Goal: Task Accomplishment & Management: Manage account settings

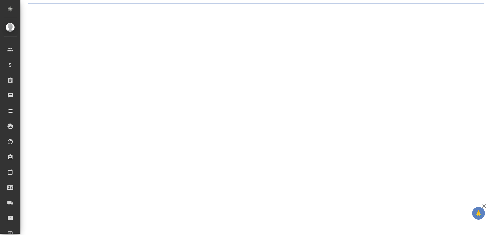
select select "RU"
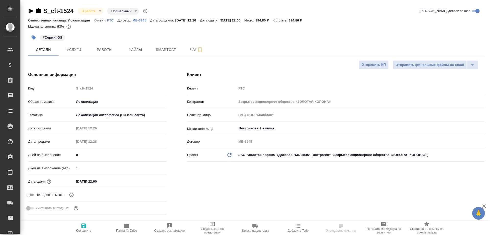
type textarea "x"
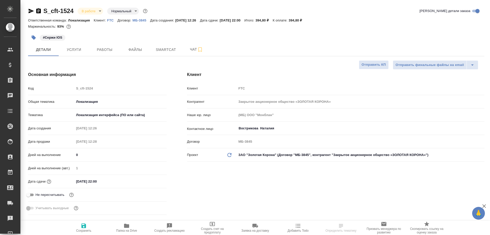
type textarea "x"
click at [163, 50] on span "Smartcat" at bounding box center [166, 49] width 25 height 6
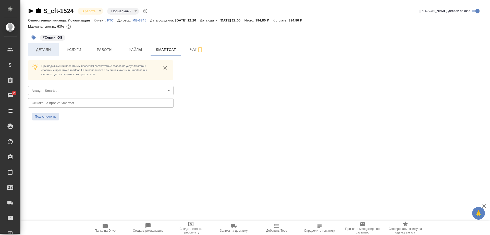
click at [45, 52] on span "Детали" at bounding box center [43, 49] width 25 height 6
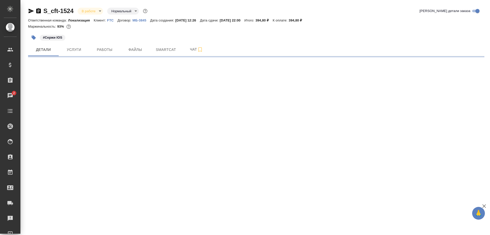
select select "RU"
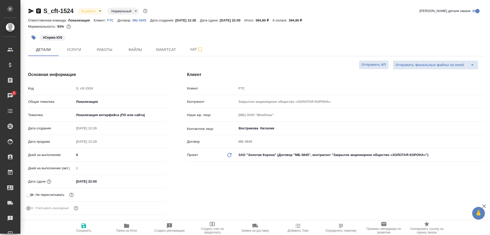
type textarea "x"
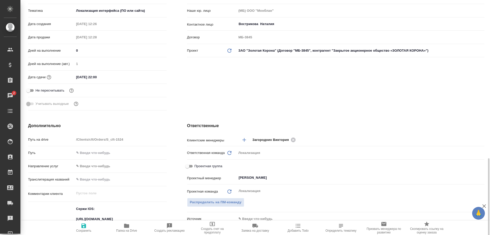
scroll to position [208, 0]
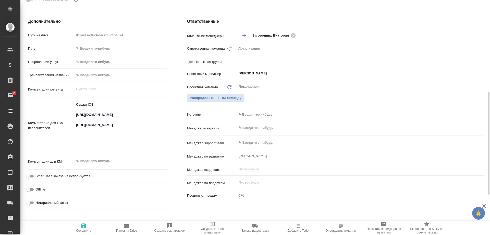
drag, startPoint x: 73, startPoint y: 113, endPoint x: 150, endPoint y: 122, distance: 77.1
click at [150, 122] on div "Комментарии для ПМ/исполнителей Сержи IOS: https://smartcat.com/projects/c2167b…" at bounding box center [97, 125] width 139 height 52
click at [153, 120] on textarea "Сержи IOS: https://smartcat.com/projects/c2167bad-6919-42f6-9136-a07398b7a8d9/f…" at bounding box center [120, 125] width 92 height 50
type textarea "x"
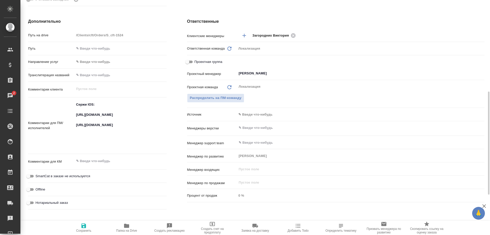
type textarea "x"
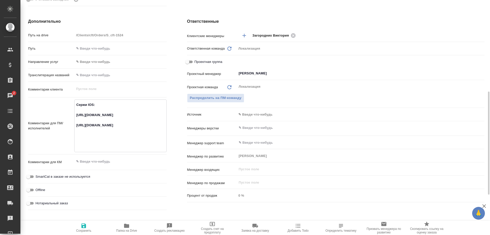
drag, startPoint x: 112, startPoint y: 142, endPoint x: 77, endPoint y: 138, distance: 35.5
click at [77, 138] on textarea "Сержи IOS: https://smartcat.com/projects/c2167bad-6919-42f6-9136-a07398b7a8d9/f…" at bounding box center [121, 125] width 92 height 50
click at [82, 127] on textarea "Сержи IOS: https://smartcat.com/projects/c2167bad-6919-42f6-9136-a07398b7a8d9/f…" at bounding box center [121, 125] width 92 height 50
type textarea "x"
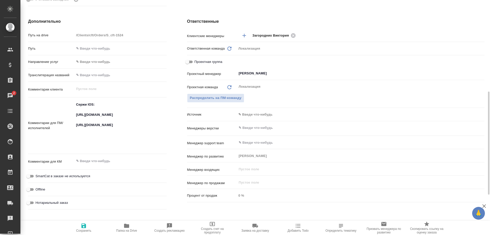
type textarea "x"
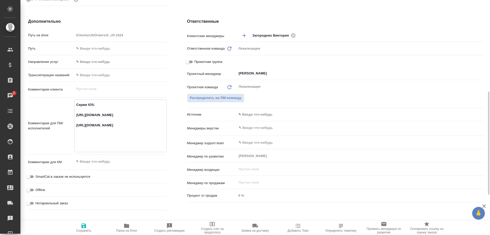
type textarea "x"
click at [353, 126] on input "text" at bounding box center [352, 128] width 228 height 6
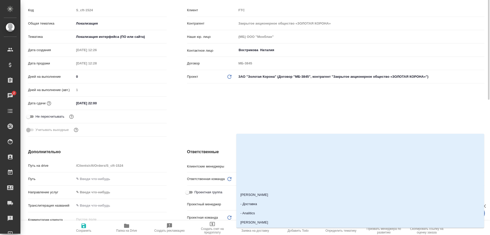
scroll to position [0, 0]
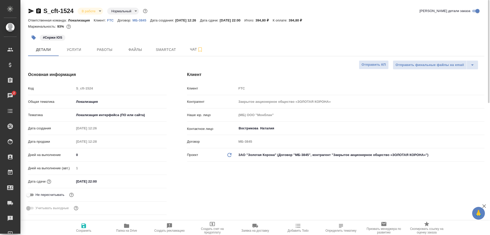
type textarea "x"
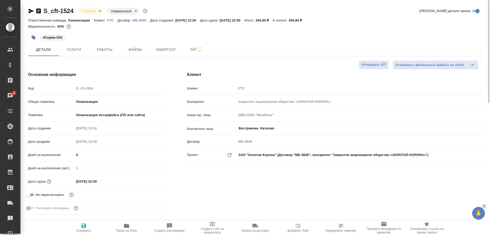
type textarea "x"
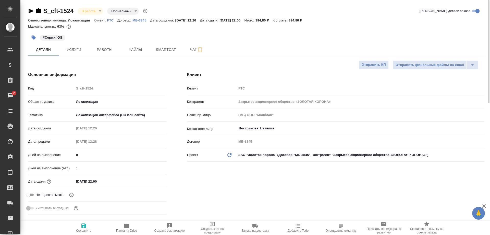
type textarea "x"
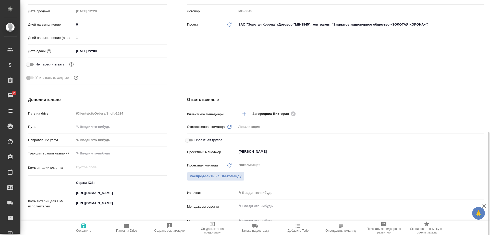
scroll to position [261, 0]
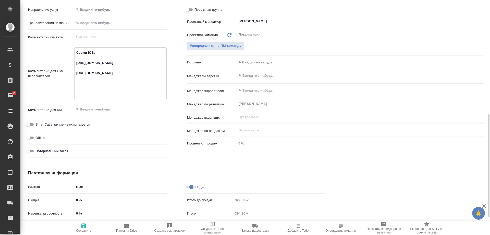
drag, startPoint x: 156, startPoint y: 67, endPoint x: 70, endPoint y: 63, distance: 86.7
click at [75, 63] on textarea "Сержи IOS: https://smartcat.com/projects/c2167bad-6919-42f6-9136-a07398b7a8d9/f…" at bounding box center [121, 73] width 92 height 50
type textarea "x"
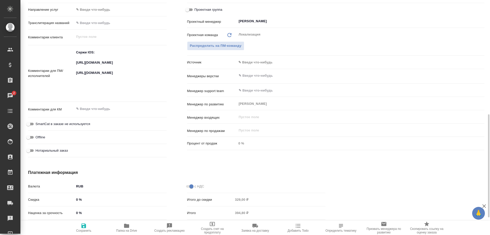
type textarea "x"
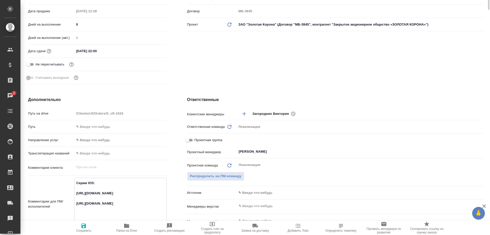
scroll to position [0, 0]
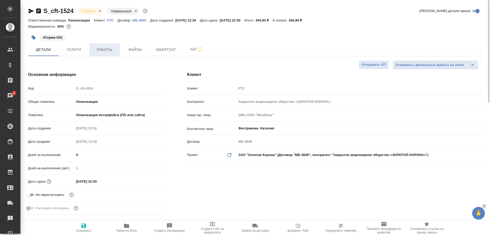
type textarea "x"
click at [104, 52] on span "Работы" at bounding box center [104, 49] width 25 height 6
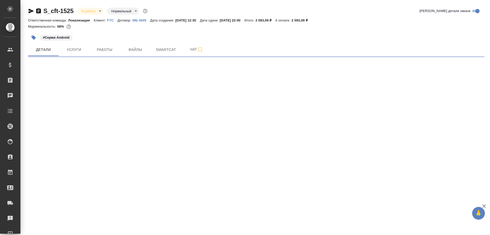
select select "RU"
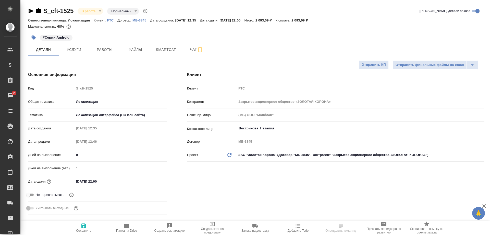
select select "RU"
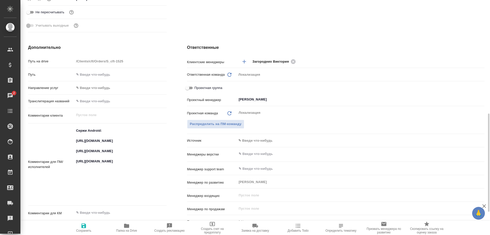
scroll to position [208, 0]
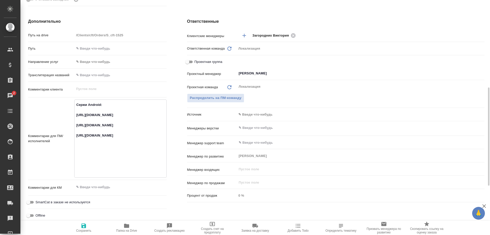
drag, startPoint x: 136, startPoint y: 126, endPoint x: 72, endPoint y: 114, distance: 65.4
click at [75, 114] on textarea "Сержи Android: https://smartcat.com/projects/83fbdc97-7f3c-4db6-867b-8ebb96f778…" at bounding box center [121, 137] width 92 height 75
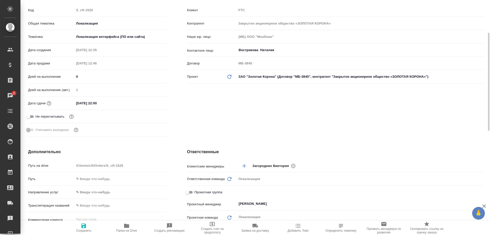
scroll to position [0, 0]
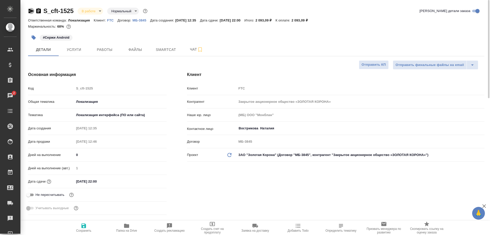
click at [29, 11] on icon "button" at bounding box center [31, 11] width 6 height 6
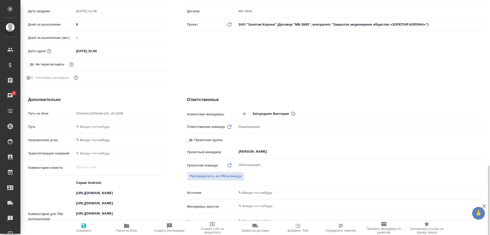
scroll to position [208, 0]
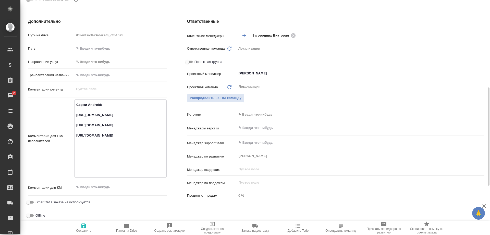
drag, startPoint x: 115, startPoint y: 149, endPoint x: 72, endPoint y: 136, distance: 45.2
click at [75, 136] on textarea "Сержи Android: https://smartcat.com/projects/83fbdc97-7f3c-4db6-867b-8ebb96f778…" at bounding box center [121, 137] width 92 height 75
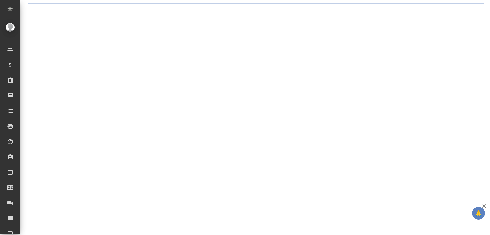
select select "RU"
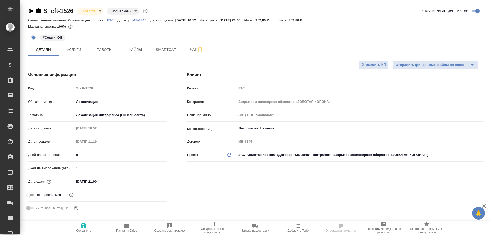
type textarea "x"
type input "[PERSON_NAME]"
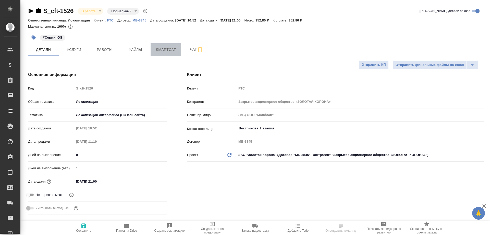
click at [169, 50] on span "Smartcat" at bounding box center [166, 49] width 25 height 6
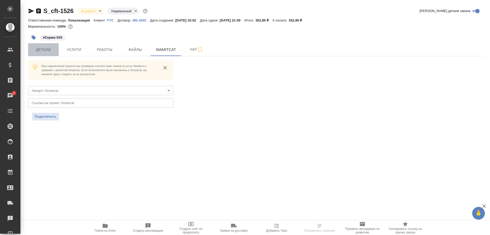
click at [40, 48] on span "Детали" at bounding box center [43, 49] width 25 height 6
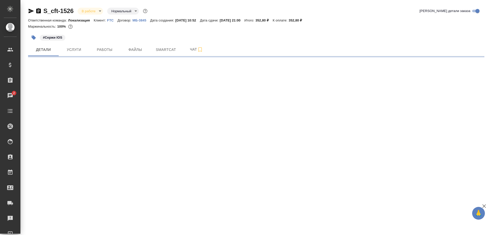
select select "RU"
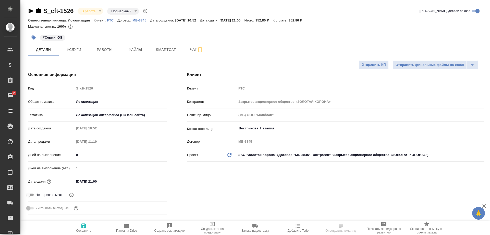
type textarea "x"
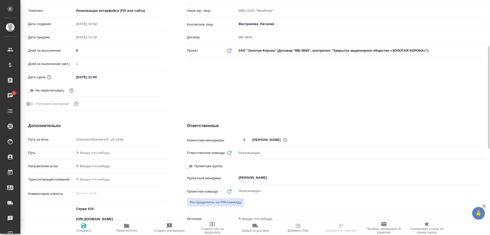
scroll to position [182, 0]
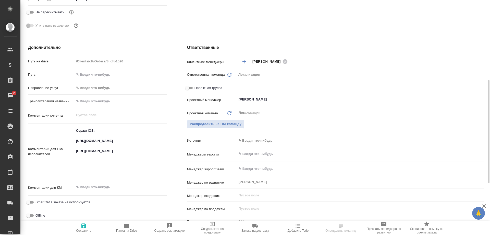
type textarea "x"
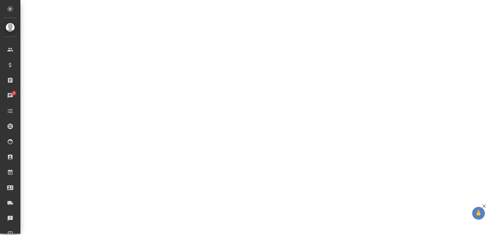
select select "RU"
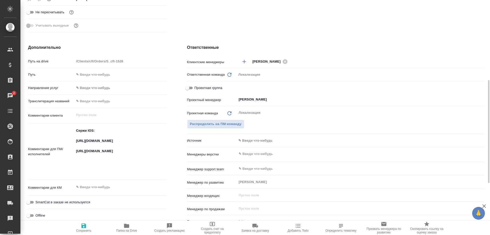
drag, startPoint x: 155, startPoint y: 146, endPoint x: 76, endPoint y: 142, distance: 79.8
type textarea "x"
drag, startPoint x: 73, startPoint y: 140, endPoint x: 131, endPoint y: 147, distance: 58.4
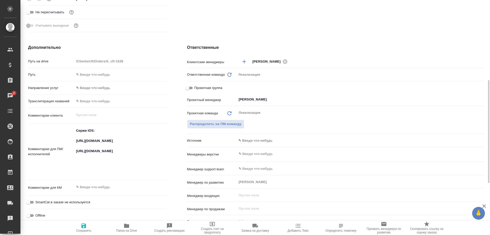
click at [114, 145] on div "Комментарии для ПМ/исполнителей Сержи IOS: https://smartcat.com/projects/c2167b…" at bounding box center [97, 151] width 139 height 52
click at [150, 147] on textarea "Сержи IOS: https://smartcat.com/projects/c2167bad-6919-42f6-9136-a07398b7a8d9/f…" at bounding box center [121, 151] width 92 height 50
drag, startPoint x: 155, startPoint y: 146, endPoint x: 72, endPoint y: 140, distance: 83.7
click at [75, 140] on textarea "Сержи IOS: https://smartcat.com/projects/c2167bad-6919-42f6-9136-a07398b7a8d9/f…" at bounding box center [121, 151] width 92 height 50
type textarea "x"
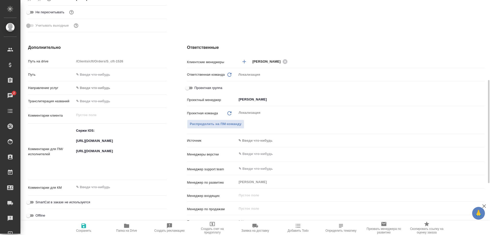
type textarea "x"
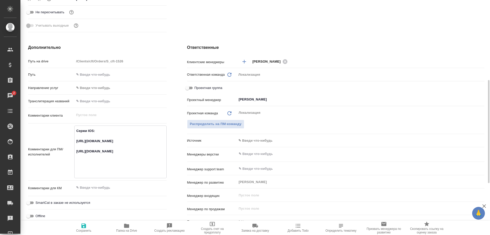
type textarea "x"
drag, startPoint x: 128, startPoint y: 165, endPoint x: 73, endPoint y: 157, distance: 55.1
click at [75, 157] on textarea "Сержи IOS: https://smartcat.com/projects/c2167bad-6919-42f6-9136-a07398b7a8d9/f…" at bounding box center [121, 151] width 92 height 50
type textarea "x"
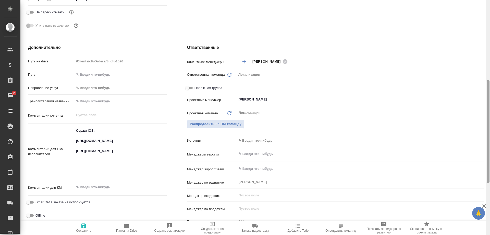
type textarea "x"
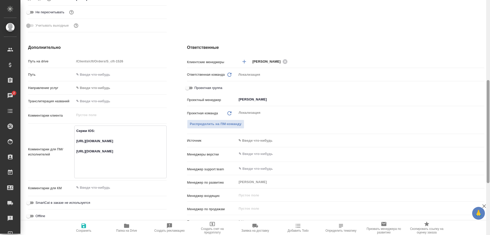
type textarea "x"
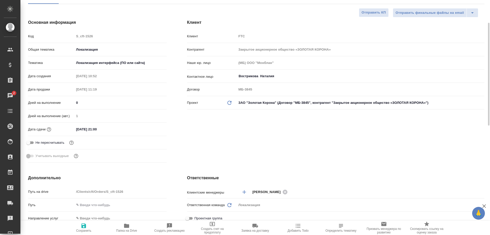
scroll to position [0, 0]
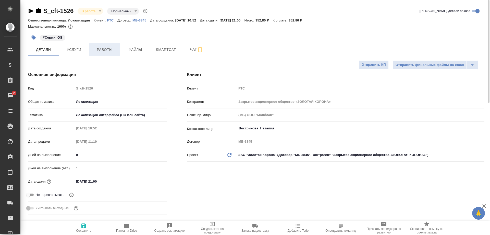
type textarea "x"
click at [110, 51] on span "Работы" at bounding box center [104, 49] width 25 height 6
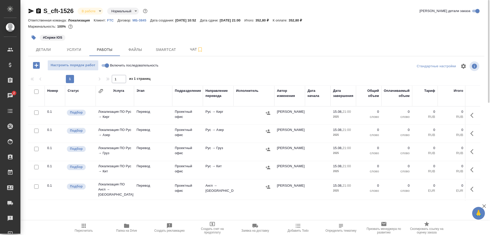
click at [28, 10] on icon "button" at bounding box center [31, 11] width 6 height 6
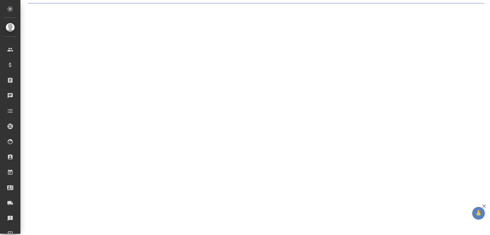
select select "RU"
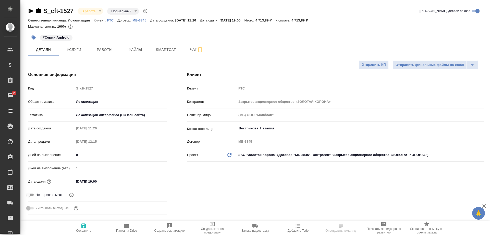
select select "RU"
type textarea "x"
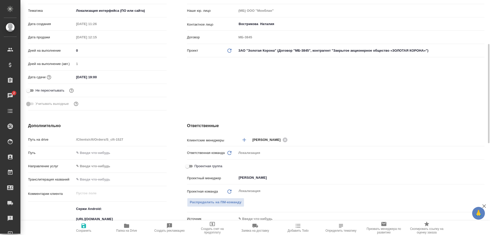
scroll to position [234, 0]
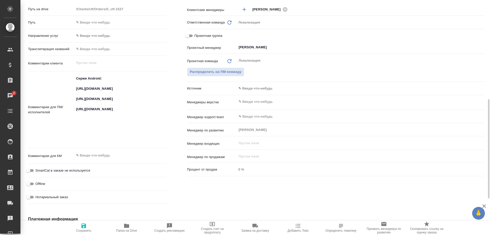
type textarea "x"
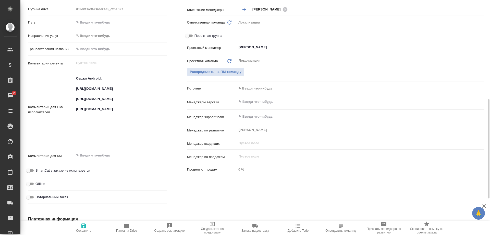
type textarea "x"
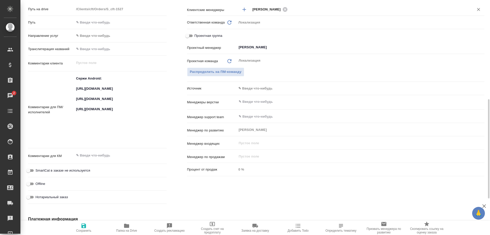
type textarea "x"
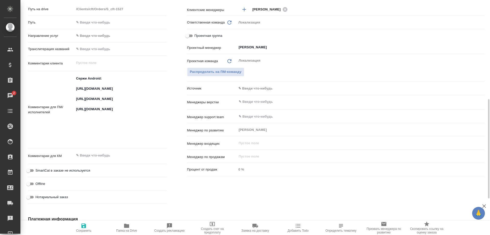
type textarea "x"
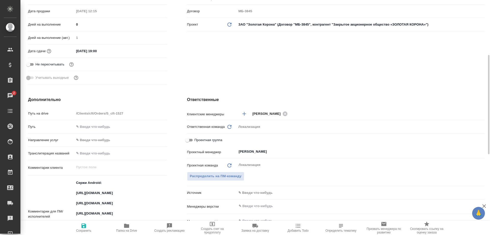
scroll to position [182, 0]
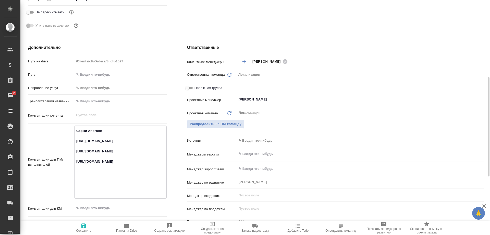
drag, startPoint x: 117, startPoint y: 150, endPoint x: 71, endPoint y: 141, distance: 46.4
click at [75, 141] on textarea "Сержи Android: https://smartcat.com/projects/83fbdc97-7f3c-4db6-867b-8ebb96f778…" at bounding box center [121, 161] width 92 height 70
type textarea "x"
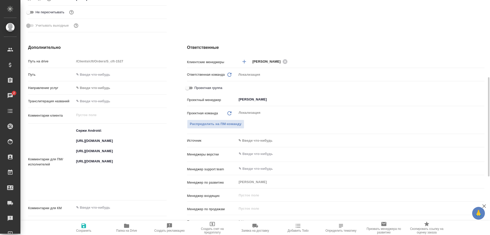
type textarea "x"
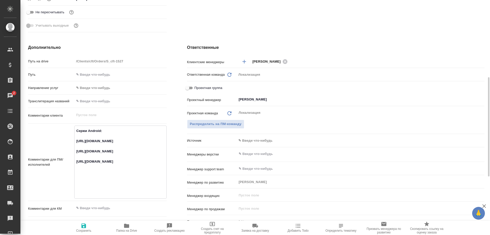
drag, startPoint x: 133, startPoint y: 172, endPoint x: 125, endPoint y: 159, distance: 14.9
click at [75, 161] on textarea "Сержи Android: https://smartcat.com/projects/83fbdc97-7f3c-4db6-867b-8ebb96f778…" at bounding box center [121, 161] width 92 height 70
type textarea "x"
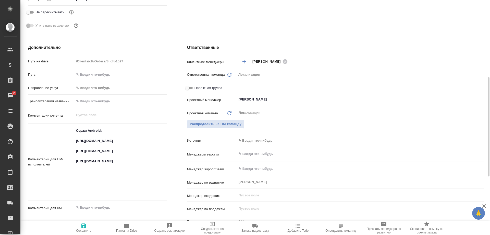
type textarea "x"
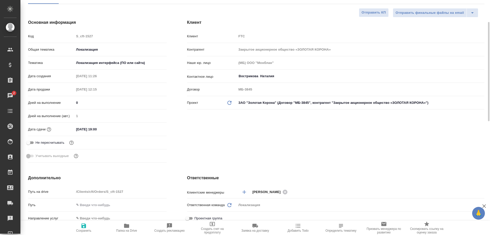
scroll to position [0, 0]
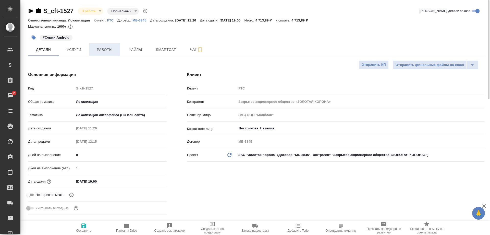
type textarea "x"
click at [97, 45] on button "Работы" at bounding box center [104, 49] width 31 height 13
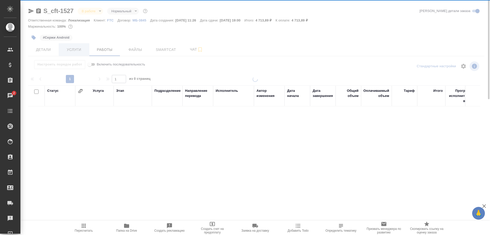
click at [70, 50] on div at bounding box center [255, 106] width 470 height 213
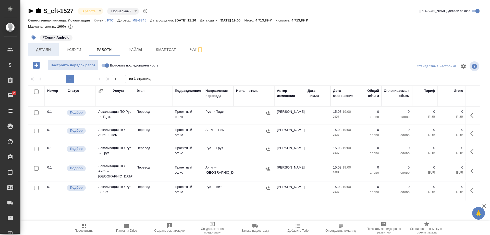
click at [39, 46] on button "Детали" at bounding box center [43, 49] width 31 height 13
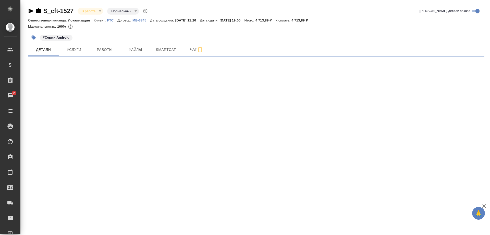
select select "RU"
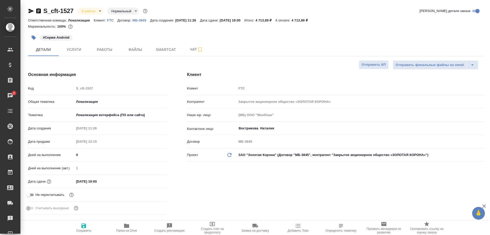
type textarea "x"
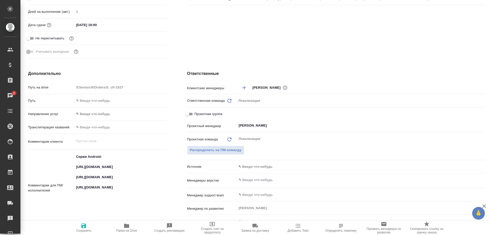
scroll to position [287, 0]
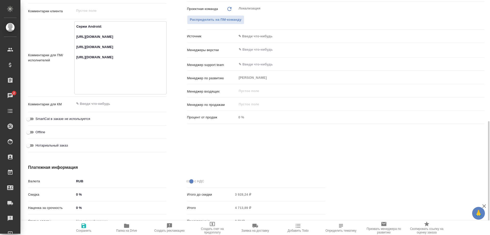
drag, startPoint x: 157, startPoint y: 86, endPoint x: 76, endPoint y: 80, distance: 81.5
click at [76, 80] on textarea "Сержи Android: https://smartcat.com/projects/83fbdc97-7f3c-4db6-867b-8ebb96f778…" at bounding box center [121, 57] width 92 height 70
type textarea "x"
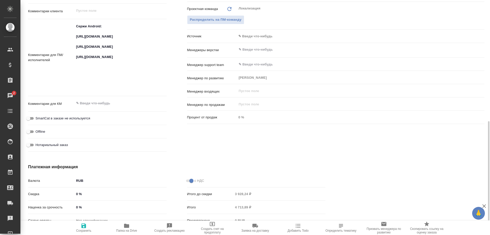
type textarea "x"
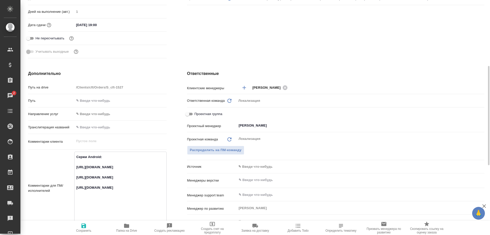
scroll to position [0, 0]
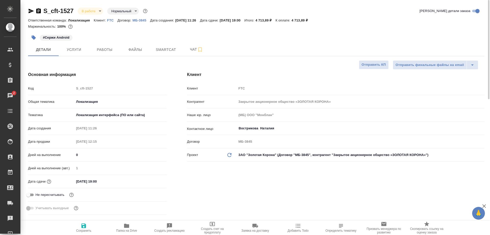
type textarea "x"
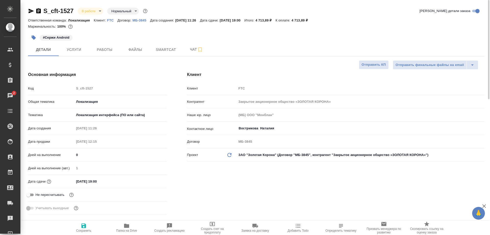
type textarea "x"
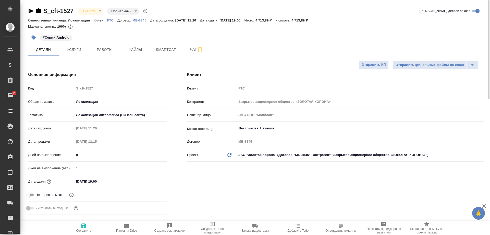
type textarea "x"
select select "RU"
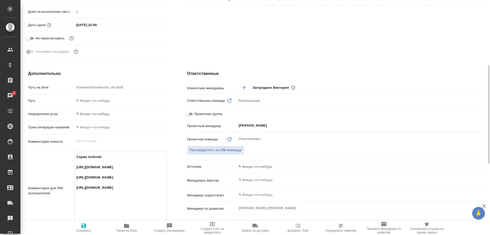
scroll to position [313, 0]
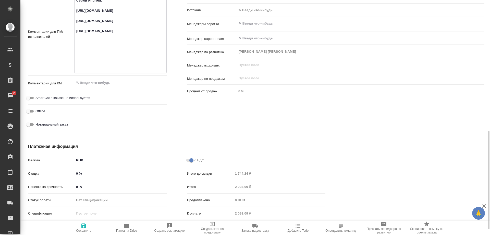
drag, startPoint x: 154, startPoint y: 66, endPoint x: 120, endPoint y: 65, distance: 33.7
click at [120, 65] on textarea "Сержи Android: [URL][DOMAIN_NAME] [URL][DOMAIN_NAME] [URL][DOMAIN_NAME]" at bounding box center [121, 33] width 92 height 75
drag, startPoint x: 76, startPoint y: 56, endPoint x: 156, endPoint y: 69, distance: 81.3
click at [156, 69] on textarea "Сержи Android: [URL][DOMAIN_NAME] [URL][DOMAIN_NAME] [URL][DOMAIN_NAME]" at bounding box center [121, 33] width 92 height 75
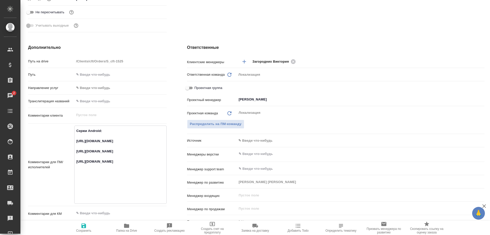
scroll to position [0, 0]
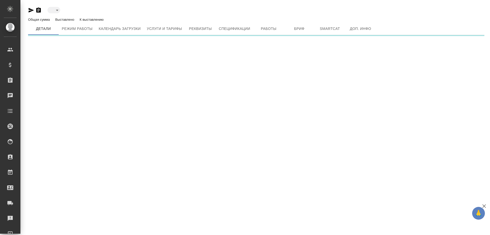
type input "active"
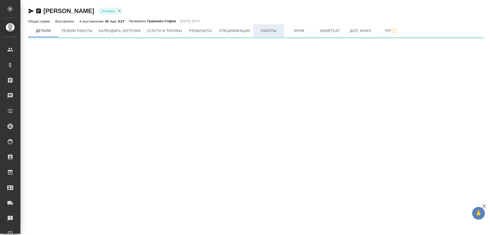
click at [268, 31] on span "Работы" at bounding box center [269, 31] width 25 height 6
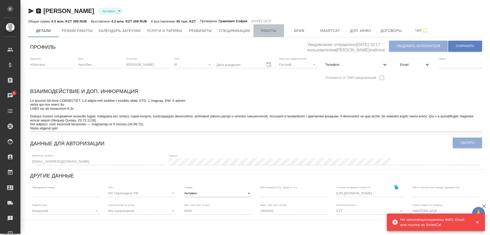
click at [265, 31] on span "Работы" at bounding box center [269, 31] width 25 height 6
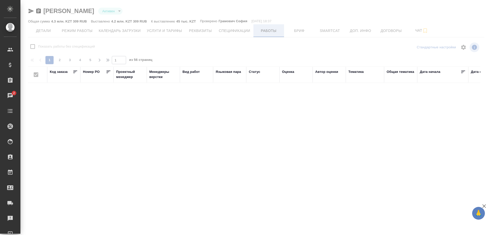
checkbox input "false"
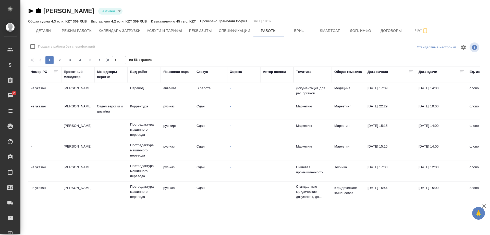
scroll to position [0, 53]
click at [262, 101] on td at bounding box center [276, 92] width 33 height 18
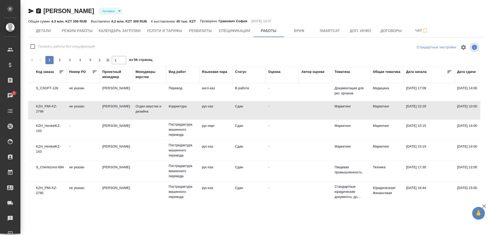
scroll to position [0, 0]
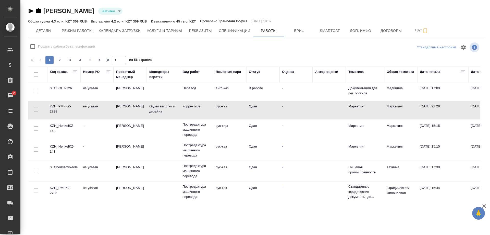
click at [53, 101] on td "KZH_PMI-KZ-2798" at bounding box center [63, 92] width 33 height 18
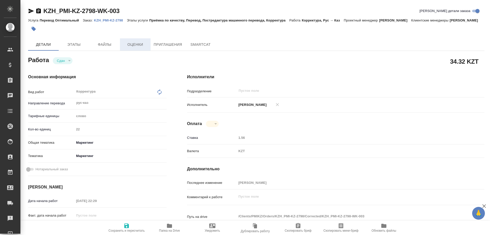
type textarea "x"
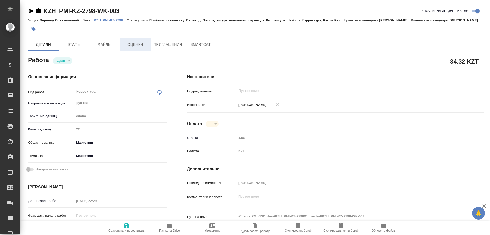
type textarea "x"
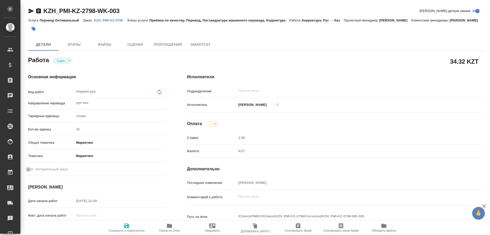
type textarea "x"
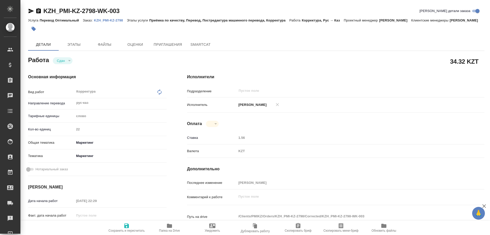
type textarea "x"
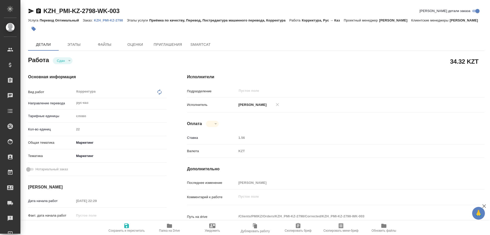
type textarea "x"
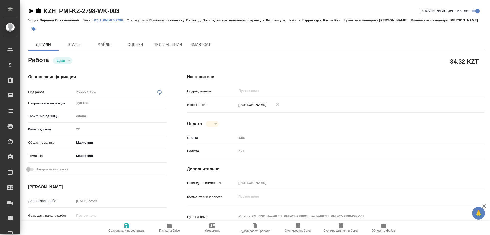
type textarea "x"
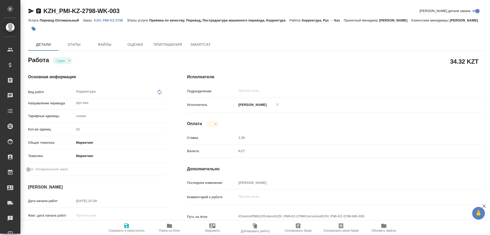
click at [115, 21] on p "KZH_PMI-KZ-2798" at bounding box center [110, 20] width 33 height 4
type textarea "x"
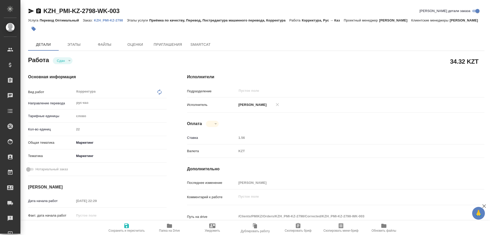
type textarea "x"
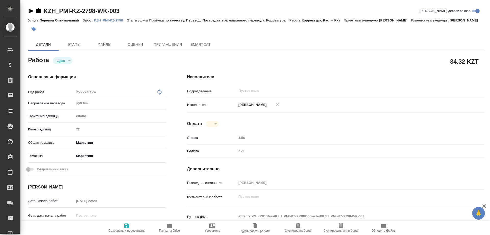
type textarea "x"
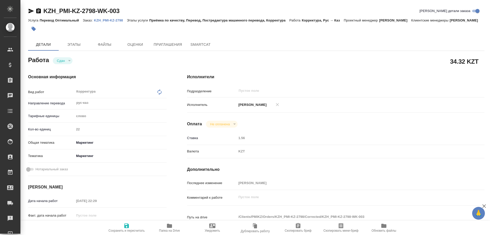
type textarea "x"
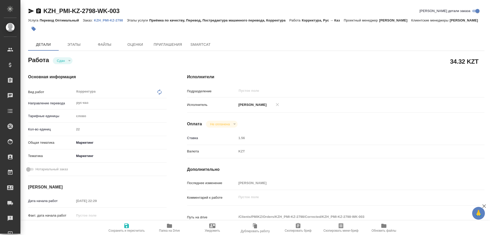
type textarea "x"
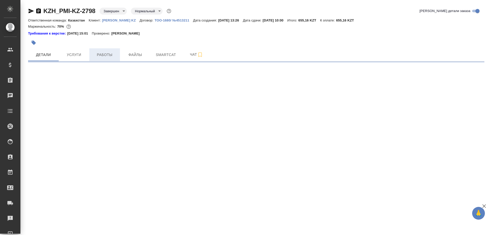
click at [102, 57] on span "Работы" at bounding box center [104, 55] width 25 height 6
select select "RU"
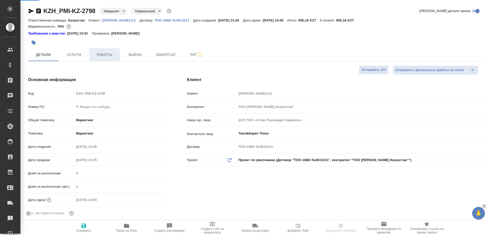
type textarea "x"
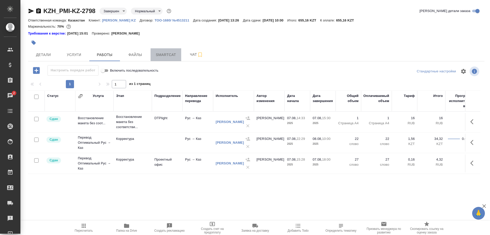
click at [159, 55] on span "Smartcat" at bounding box center [166, 55] width 25 height 6
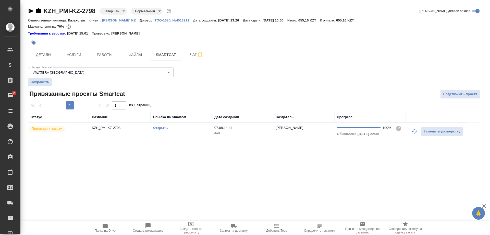
click at [159, 127] on link "Открыть" at bounding box center [160, 128] width 15 height 4
drag, startPoint x: 106, startPoint y: 56, endPoint x: 104, endPoint y: 61, distance: 5.7
click at [105, 59] on button "Работы" at bounding box center [104, 54] width 31 height 13
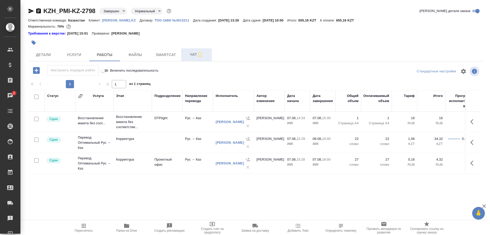
click at [189, 57] on span "Чат" at bounding box center [196, 54] width 25 height 6
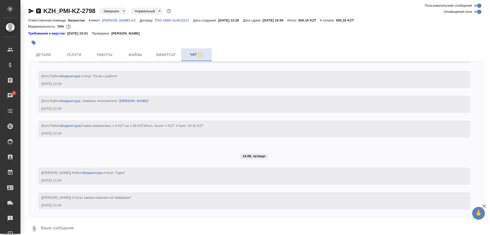
scroll to position [1015, 0]
drag, startPoint x: 40, startPoint y: 6, endPoint x: 44, endPoint y: 10, distance: 6.3
click at [44, 10] on div "KZH_PMI-KZ-2798 Завершен closed Нормальный normal Ответственная команда: Казахс…" at bounding box center [256, 120] width 462 height 240
click at [29, 10] on icon "button" at bounding box center [31, 11] width 6 height 6
copy button "button"
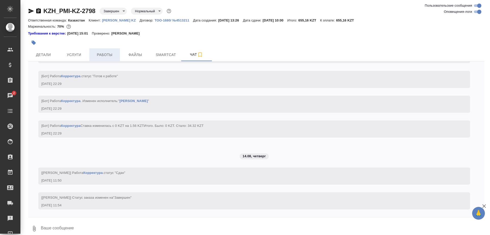
click at [99, 59] on button "Работы" at bounding box center [104, 54] width 31 height 13
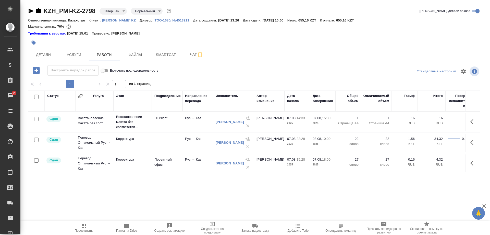
click at [245, 145] on div at bounding box center [248, 142] width 8 height 15
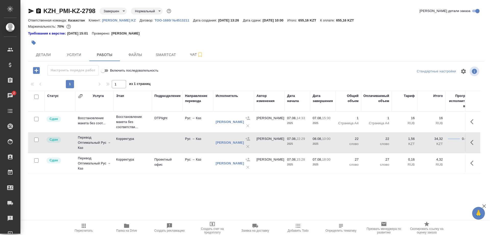
click at [245, 146] on div at bounding box center [248, 142] width 8 height 15
click at [29, 10] on icon "button" at bounding box center [31, 11] width 5 height 5
click at [166, 54] on span "Smartcat" at bounding box center [166, 55] width 25 height 6
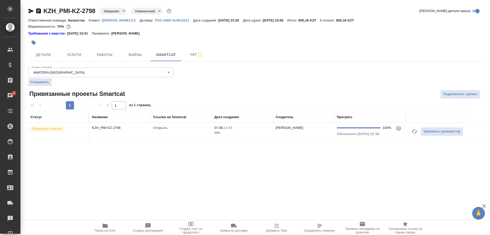
click at [161, 128] on link "Открыть" at bounding box center [160, 128] width 15 height 4
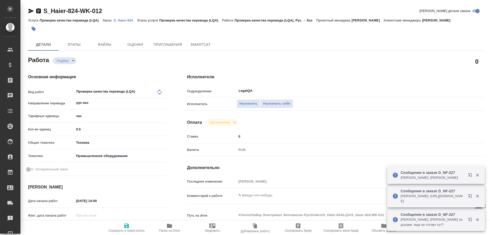
type textarea "x"
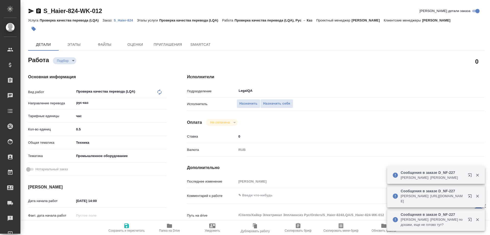
type textarea "x"
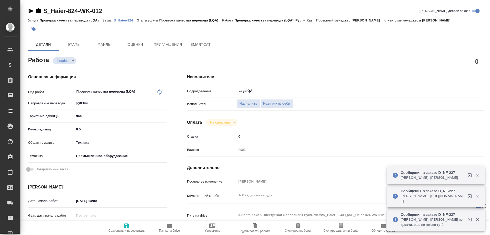
type textarea "x"
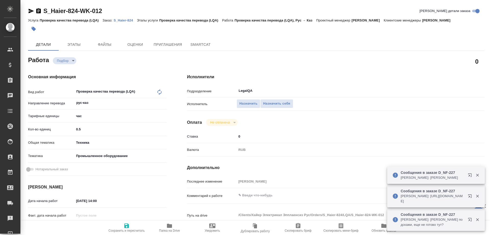
type textarea "x"
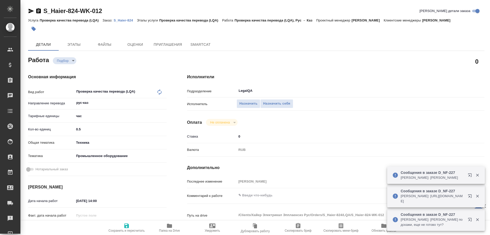
type textarea "x"
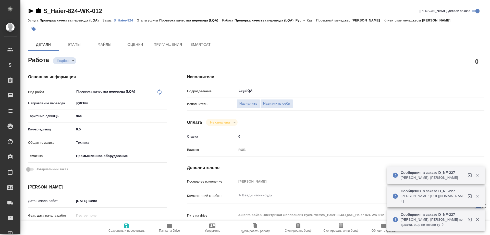
type textarea "x"
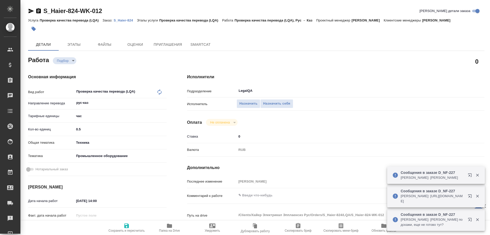
type textarea "x"
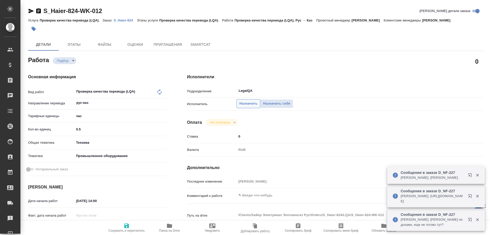
type textarea "x"
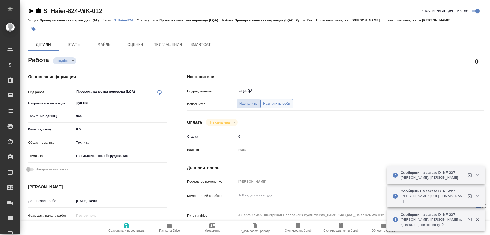
type textarea "x"
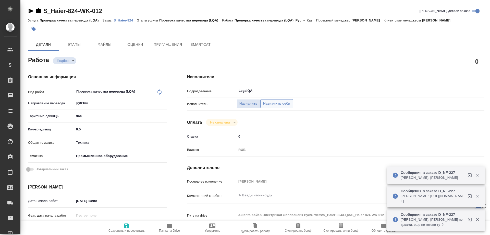
click at [268, 101] on span "Назначить себя" at bounding box center [276, 104] width 27 height 6
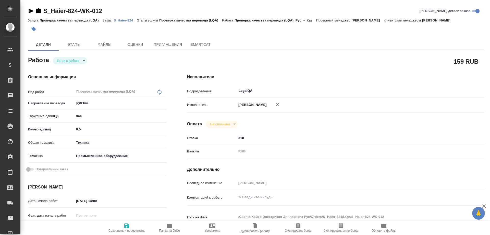
type textarea "x"
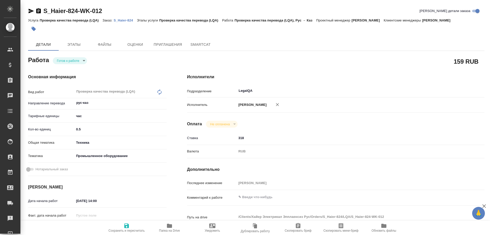
type textarea "x"
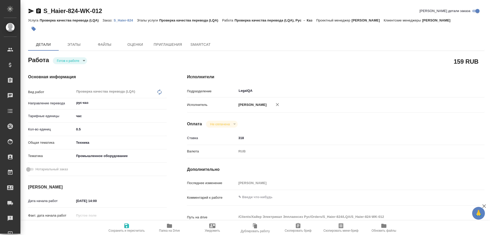
type textarea "x"
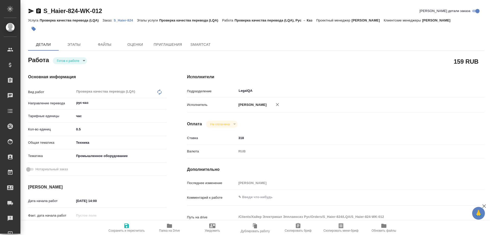
type textarea "x"
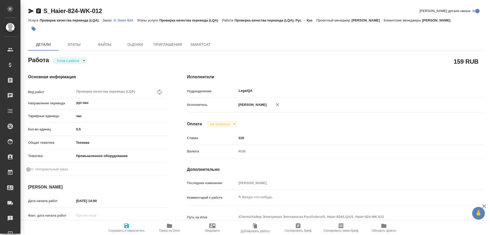
type textarea "x"
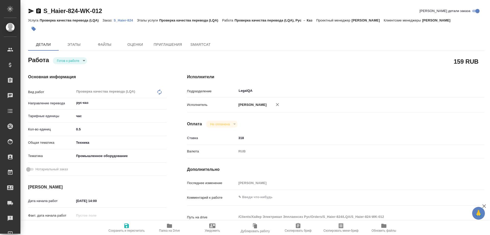
type textarea "x"
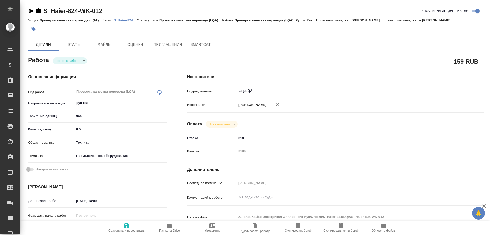
click at [125, 21] on p "S_Haier-824" at bounding box center [125, 20] width 23 height 4
type textarea "x"
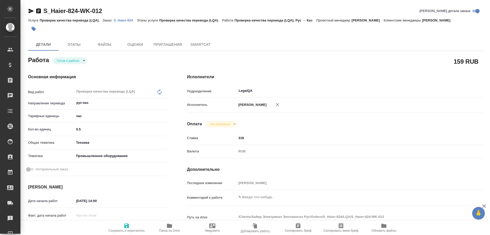
type textarea "x"
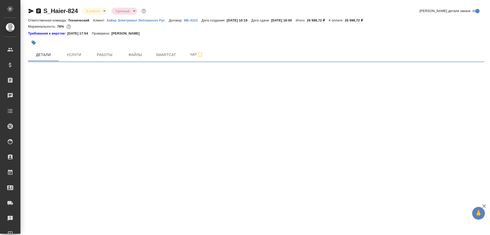
select select "RU"
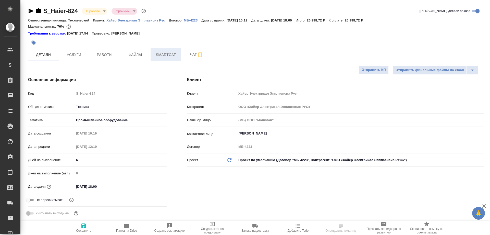
type textarea "x"
type input "[PERSON_NAME]"
click at [109, 57] on span "Работы" at bounding box center [104, 55] width 25 height 6
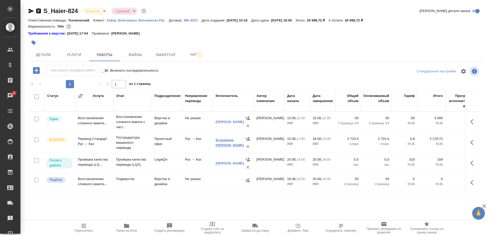
click at [226, 143] on link "Ескожаева [PERSON_NAME]" at bounding box center [230, 142] width 28 height 9
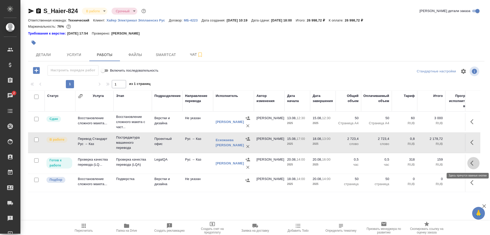
click at [469, 164] on button "button" at bounding box center [474, 163] width 12 height 12
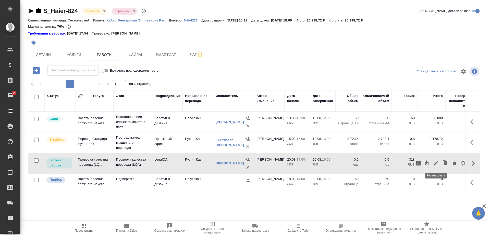
click at [436, 160] on icon "button" at bounding box center [436, 163] width 6 height 6
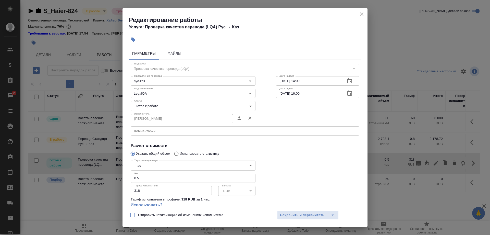
click at [170, 105] on body "🙏 .cls-1 fill:#fff; AWATERA Shirina Sabina Клиенты Спецификации Заказы 2 Чаты T…" at bounding box center [245, 117] width 490 height 235
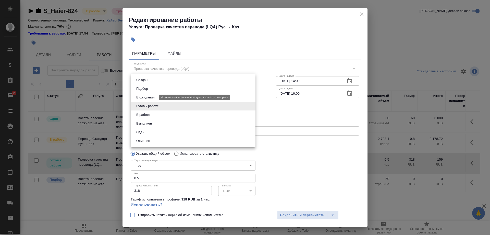
drag, startPoint x: 147, startPoint y: 115, endPoint x: 148, endPoint y: 96, distance: 19.2
click at [148, 96] on ul "Создан Подбор В ожидании Готов к работе В работе Выполнен Сдан Отменен" at bounding box center [193, 111] width 125 height 74
click at [148, 96] on button "В ожидании" at bounding box center [145, 98] width 21 height 6
type input "pending"
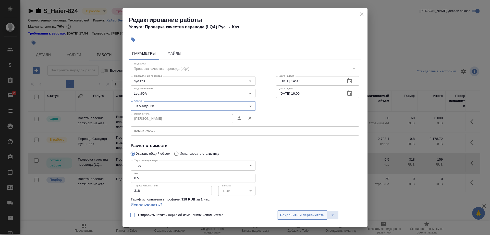
click at [289, 212] on span "Сохранить и пересчитать" at bounding box center [302, 215] width 44 height 6
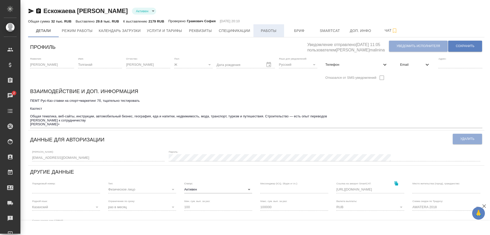
click at [269, 32] on span "Работы" at bounding box center [269, 31] width 25 height 6
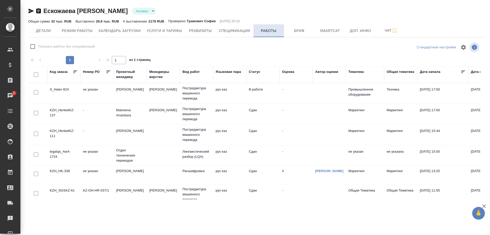
checkbox input "false"
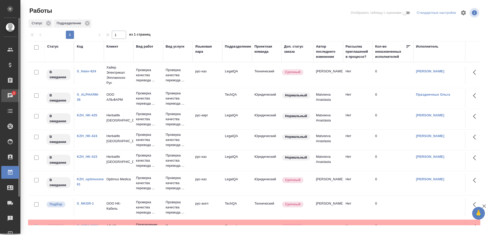
click at [10, 92] on div "Чаты" at bounding box center [3, 96] width 13 height 8
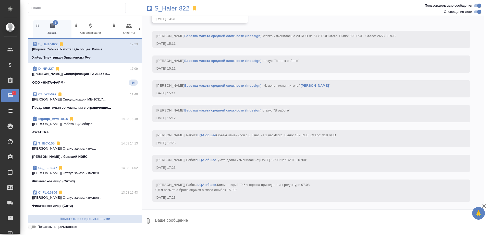
scroll to position [9518, 0]
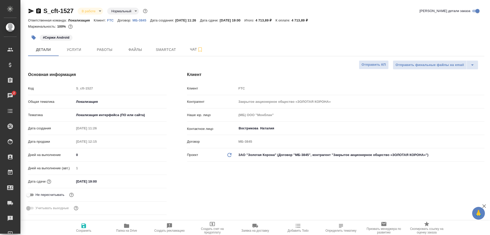
select select "RU"
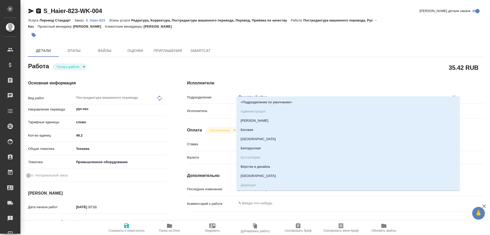
click at [276, 94] on input "Проектный офис" at bounding box center [339, 97] width 203 height 6
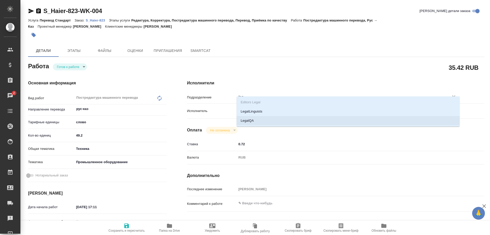
drag, startPoint x: 241, startPoint y: 120, endPoint x: 236, endPoint y: 126, distance: 8.1
click at [241, 120] on li "LegalQA" at bounding box center [348, 120] width 223 height 9
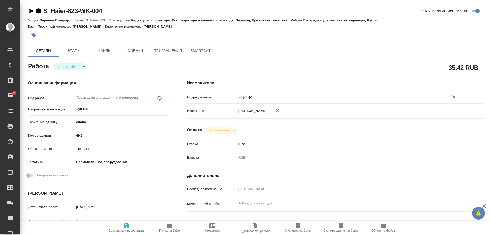
type input "LegalQA"
click at [126, 230] on span "Сохранить и пересчитать" at bounding box center [127, 231] width 36 height 4
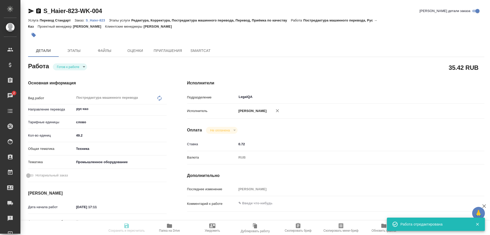
type input "readyForWork"
type input "рус-каз"
type input "5a8b1489cc6b4906c91bfd90"
type input "49.2"
type input "tech"
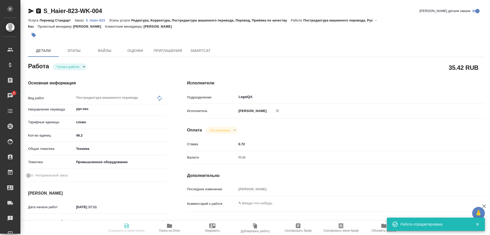
type input "5f647205b73bc97568ca66bc"
type input "15.08.2025 17:11"
type input "15.08.2025 18:00"
type input "18.08.2025 12:00"
type input "LegalQA"
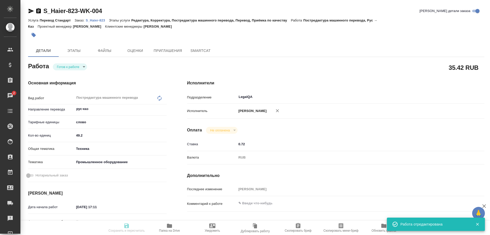
type input "notPayed"
type input "0.72"
type input "RUB"
type input "Белякова Юлия"
type input "S_Haier-823"
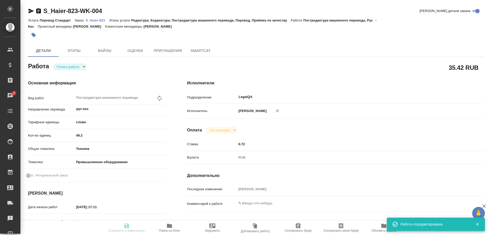
type input "Перевод Стандарт"
type input "Редактура, Корректура, Постредактура машинного перевода, Перевод, Приёмка по ка…"
type input "Усманова Ольга"
type input "[PERSON_NAME]"
type input "/Clients/Хайер Электрикал Эпплаенсиз Рус/Orders/S_Haier-823"
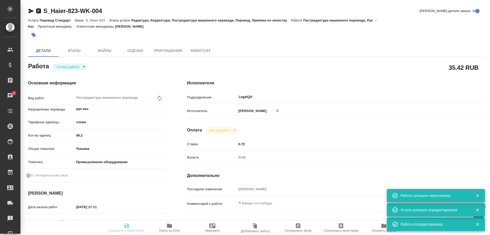
type input "readyForWork"
type input "рус-каз"
type input "5a8b1489cc6b4906c91bfd90"
type input "49.2"
type input "tech"
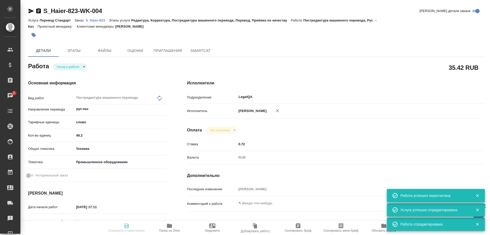
type input "5f647205b73bc97568ca66bc"
type input "15.08.2025 17:11"
type input "15.08.2025 18:00"
type input "18.08.2025 12:00"
type input "LegalQA"
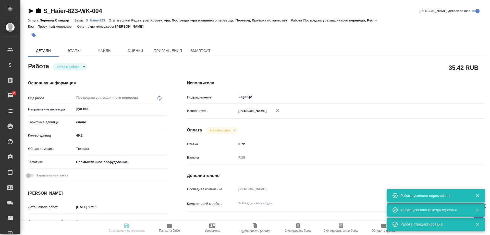
type input "notPayed"
type input "0.72"
type input "RUB"
type input "[PERSON_NAME]"
type input "S_Haier-823"
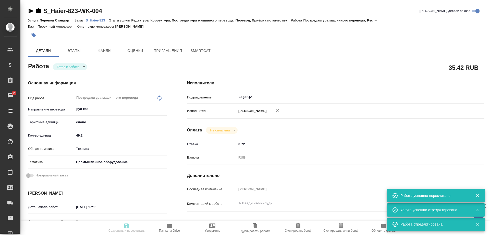
type input "Перевод Стандарт"
type input "Редактура, Корректура, Постредактура машинного перевода, Перевод, Приёмка по ка…"
type input "[PERSON_NAME]"
type input "/Clients/Хайер Электрикал Эпплаенсиз Рус/Orders/S_Haier-823"
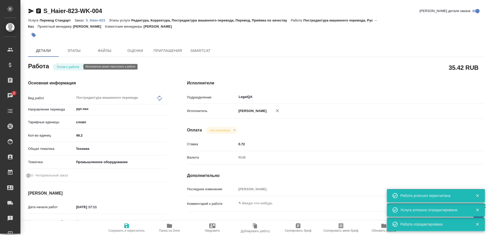
click at [73, 67] on body "🙏 .cls-1 fill:#fff; AWATERA Shirina Sabina Клиенты Спецификации Заказы 2 Чаты T…" at bounding box center [245, 117] width 490 height 235
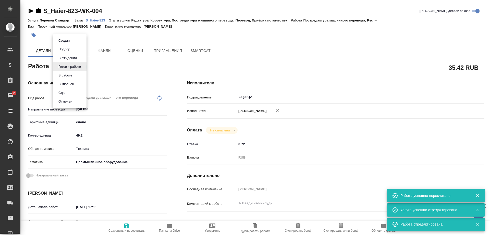
click at [63, 43] on button "Сдан" at bounding box center [64, 41] width 14 height 6
type textarea "x"
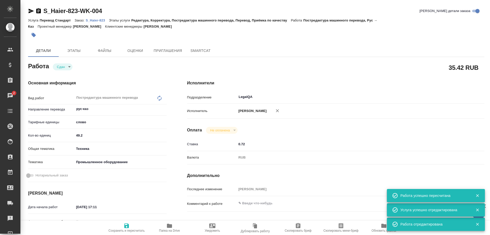
type textarea "x"
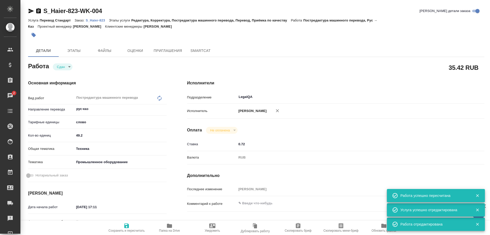
type textarea "x"
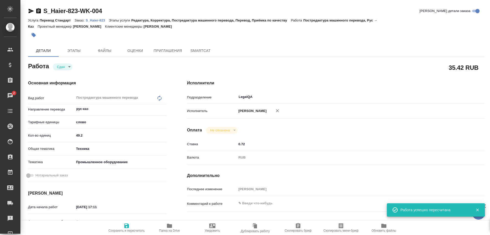
type textarea "x"
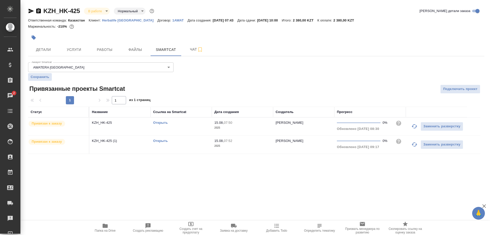
click at [409, 124] on button "button" at bounding box center [415, 126] width 12 height 12
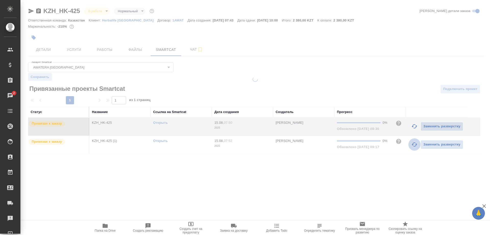
click at [411, 145] on button "button" at bounding box center [415, 144] width 12 height 12
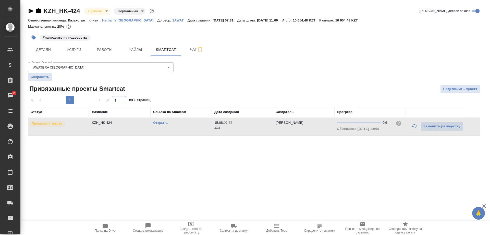
click at [410, 126] on button "button" at bounding box center [415, 126] width 12 height 12
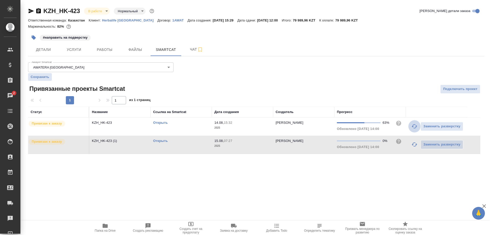
click at [410, 126] on button "button" at bounding box center [415, 126] width 12 height 12
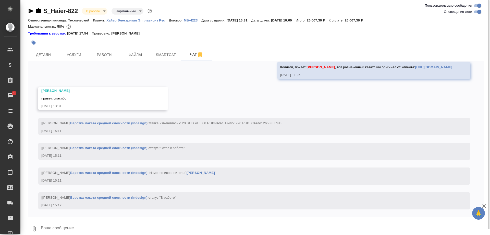
scroll to position [9272, 0]
click at [109, 56] on span "Работы" at bounding box center [104, 55] width 25 height 6
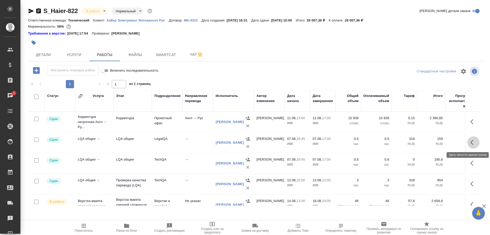
click at [470, 144] on button "button" at bounding box center [474, 142] width 12 height 12
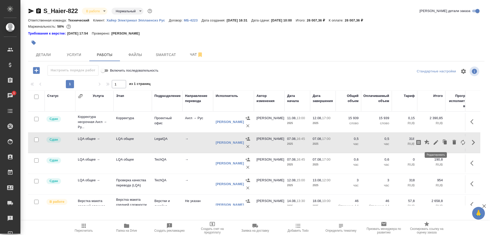
click at [436, 144] on icon "button" at bounding box center [436, 142] width 6 height 6
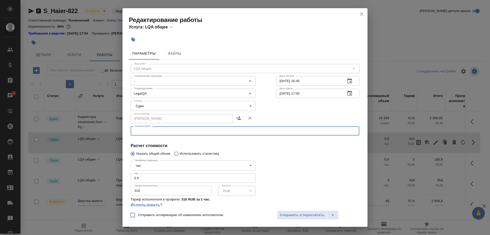
click at [191, 130] on textarea at bounding box center [245, 131] width 222 height 4
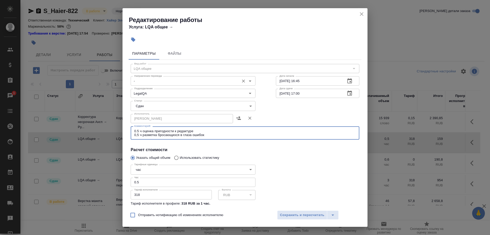
type textarea "0.5 ч оценка пригодности к редактуре 0,5 ч разметка бросающихся в глаза ошибок"
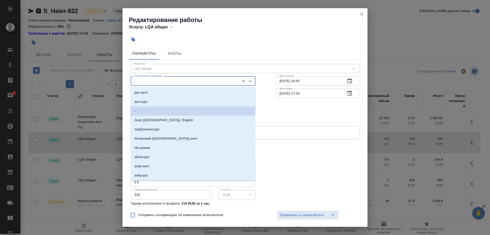
click at [171, 81] on input "-" at bounding box center [184, 81] width 105 height 6
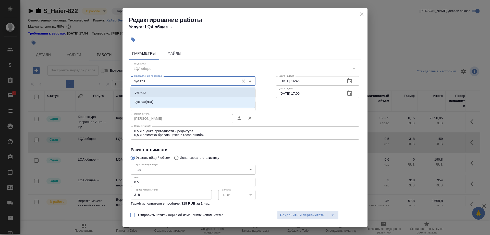
click at [165, 89] on li "рус-каз" at bounding box center [193, 92] width 125 height 9
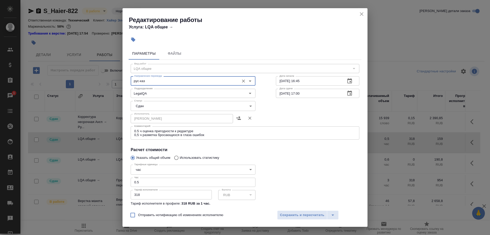
type input "рус-каз"
drag, startPoint x: 147, startPoint y: 175, endPoint x: 107, endPoint y: 173, distance: 39.9
click at [131, 178] on input "0.5" at bounding box center [193, 182] width 125 height 9
type input "1"
click at [280, 93] on input "07.08.2025 17:00" at bounding box center [309, 93] width 66 height 9
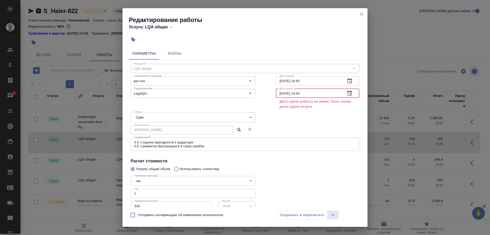
drag, startPoint x: 311, startPoint y: 91, endPoint x: 265, endPoint y: 92, distance: 46.0
click at [276, 92] on input "14.08.2025 14:00" at bounding box center [309, 93] width 66 height 9
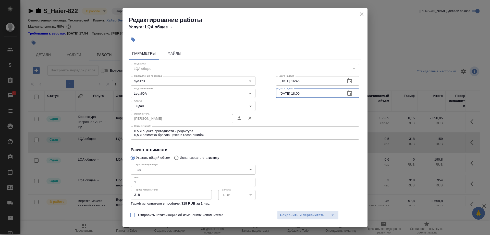
type input "07.08.2025 18:00"
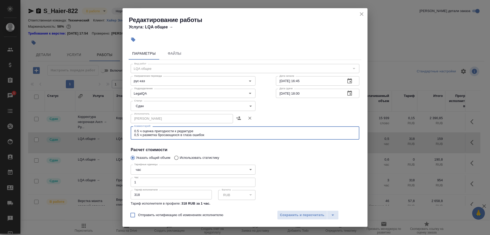
click at [215, 134] on textarea "0.5 ч оценка пригодности к редактуре 0,5 ч разметка бросающихся в глаза ошибок" at bounding box center [245, 133] width 222 height 8
click at [204, 128] on div "0.5 ч оценка пригодности к редактуре 0,5 ч разметка бросающихся в глаза ошибок …" at bounding box center [245, 132] width 229 height 13
click at [205, 130] on textarea "0.5 ч оценка пригодности к редактуре 0,5 ч разметка бросающихся в глаза ошибок …" at bounding box center [245, 133] width 222 height 8
type textarea "0.5 ч оценка пригодности к редактуре 07.08 0,5 ч разметка бросающихся в глаза о…"
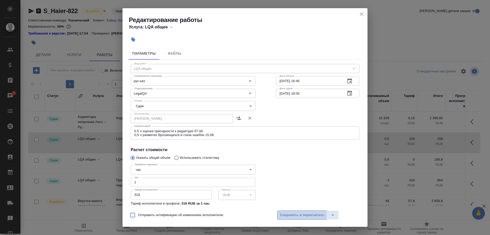
click at [281, 212] on button "Сохранить и пересчитать" at bounding box center [302, 214] width 50 height 9
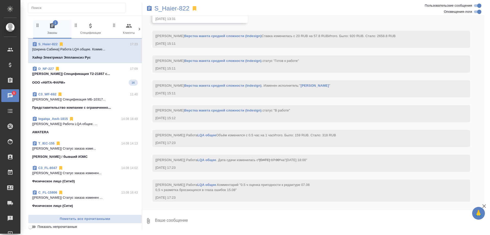
scroll to position [9518, 0]
